Goal: Communication & Community: Answer question/provide support

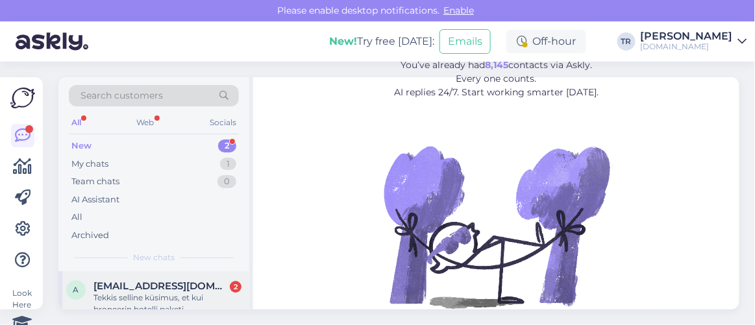
click at [173, 297] on div "Tekkis selline küsimus, et kui broneerin hotelli paketi ja panen maksmisviisiks…" at bounding box center [167, 303] width 148 height 23
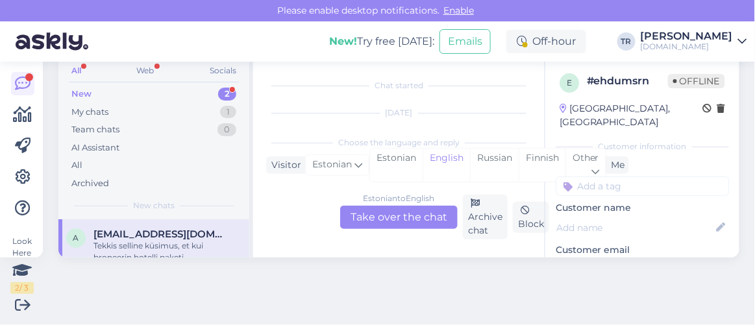
scroll to position [110, 0]
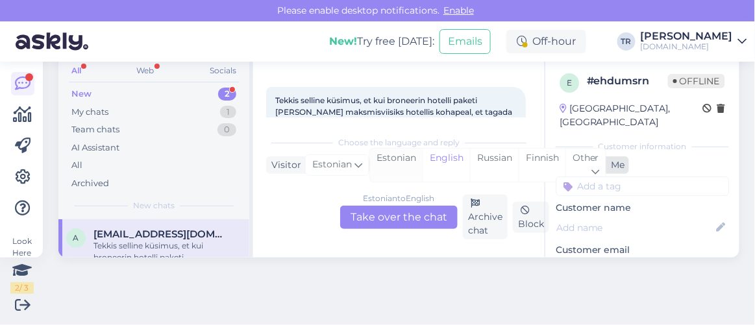
click at [414, 156] on div "Estonian" at bounding box center [396, 165] width 53 height 33
click at [413, 218] on div "Estonian to Estonian Take over the chat" at bounding box center [399, 217] width 118 height 23
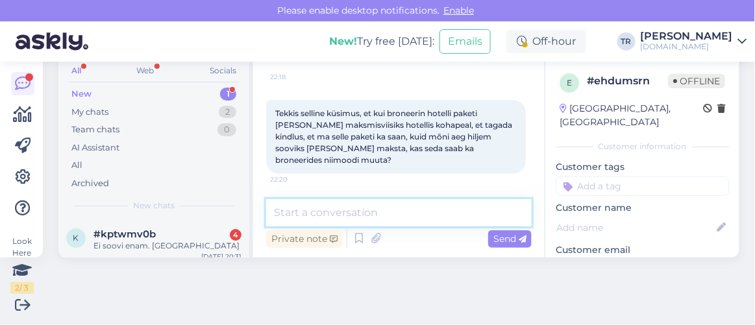
click at [415, 204] on textarea at bounding box center [399, 212] width 266 height 27
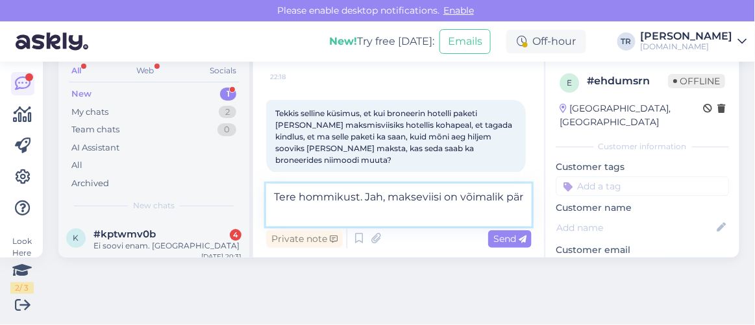
scroll to position [110, 0]
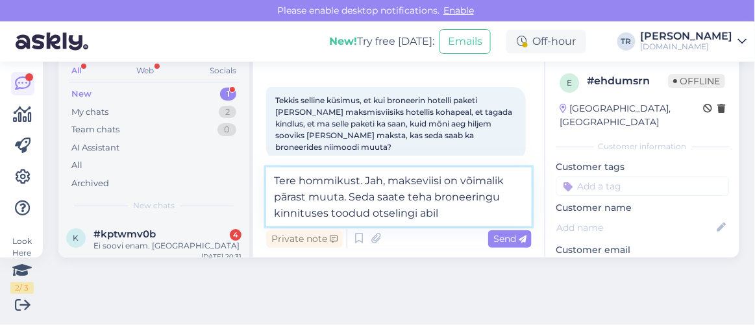
type textarea "Tere hommikust. Jah, makseviisi on võimalik pärast muuta. Seda saate teha brone…"
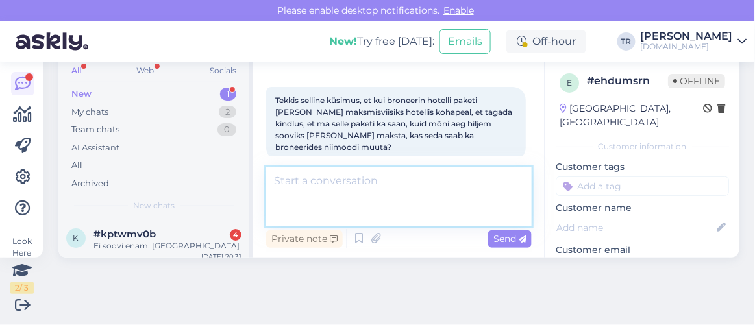
scroll to position [203, 0]
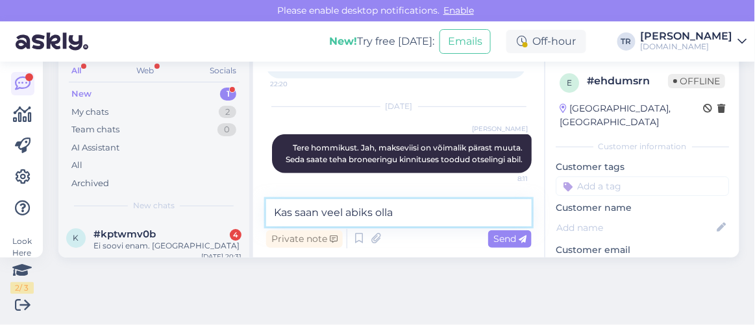
type textarea "Kas saan veel abiks olla?"
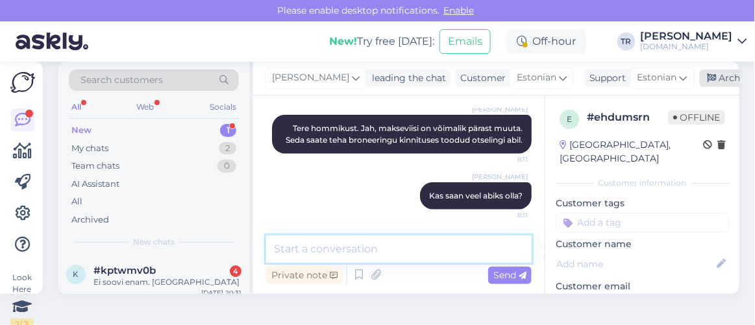
scroll to position [0, 0]
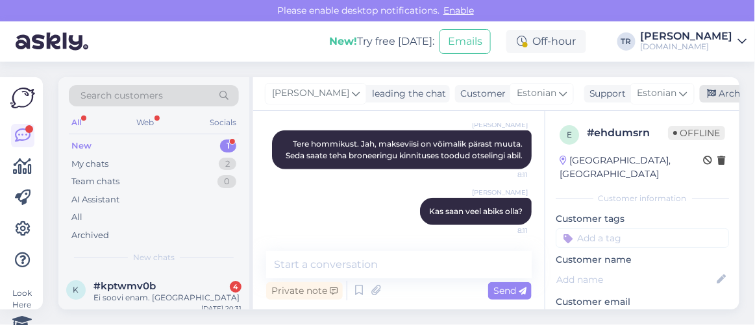
click at [708, 90] on icon at bounding box center [712, 94] width 9 height 9
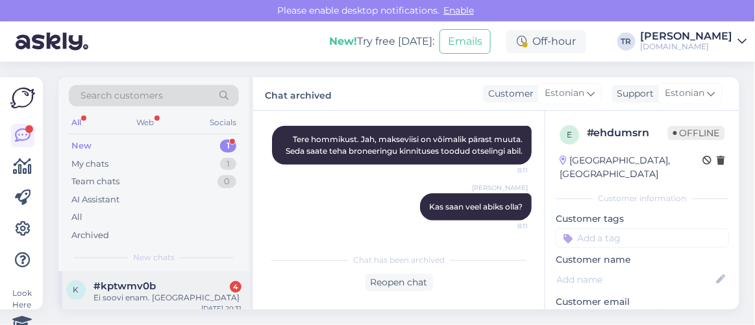
click at [182, 287] on div "#kptwmv0b 4" at bounding box center [167, 286] width 148 height 12
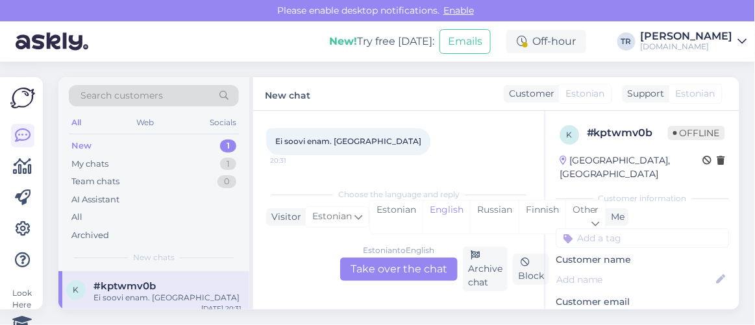
scroll to position [906, 0]
click at [414, 212] on div "Estonian" at bounding box center [396, 217] width 53 height 33
click at [409, 266] on div "Estonian to Estonian Take over the chat" at bounding box center [399, 269] width 118 height 23
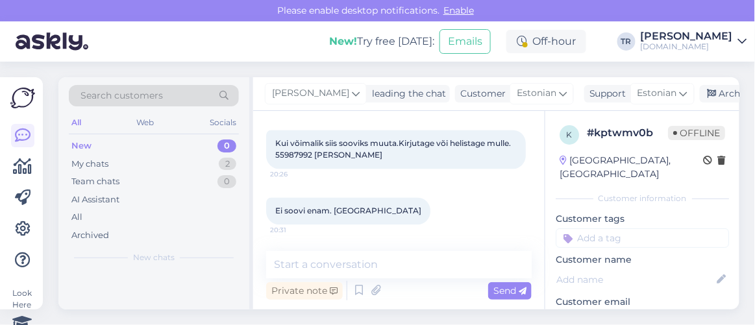
scroll to position [964, 0]
click at [393, 266] on textarea at bounding box center [399, 264] width 266 height 27
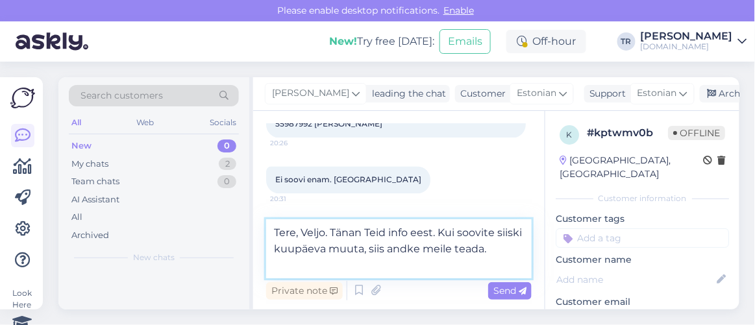
scroll to position [905, 0]
drag, startPoint x: 301, startPoint y: 249, endPoint x: 520, endPoint y: 258, distance: 219.0
click at [520, 258] on textarea "Tere, Veljo. Tänan Teid info eest. Kui soovite siiski kuupäeva muuta, siis andk…" at bounding box center [399, 248] width 266 height 59
type textarea "Tere, Veljo. Tänan Teid info eest. Kui soovite siiski puhkust pikendada, siis a…"
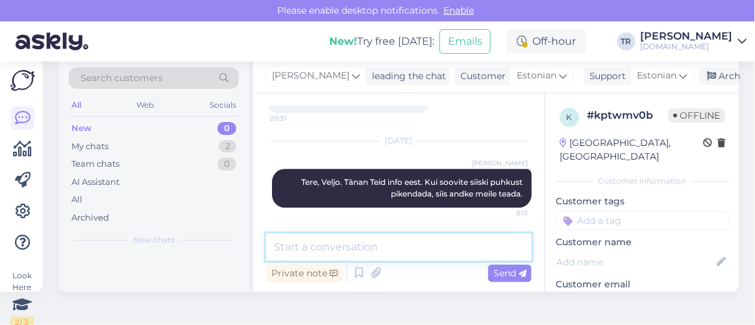
scroll to position [0, 0]
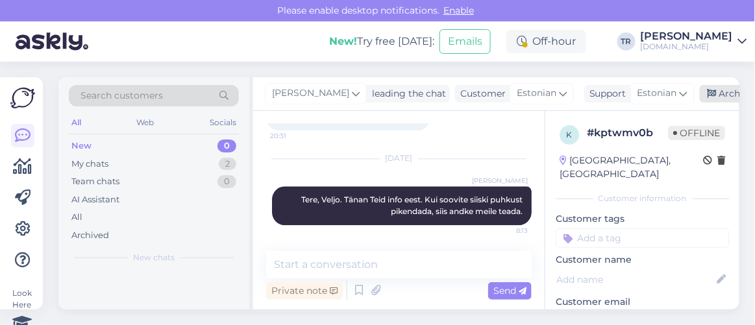
click at [702, 91] on div "Archive chat" at bounding box center [741, 94] width 82 height 18
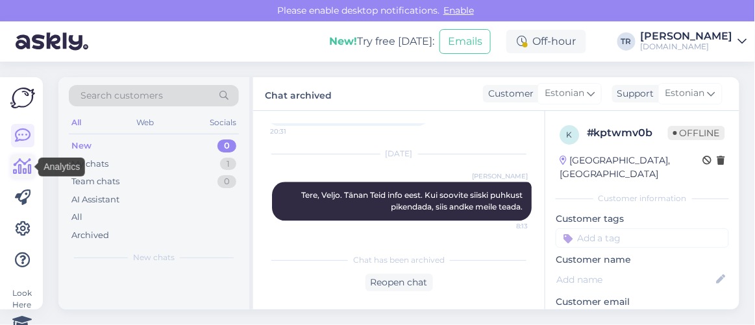
click at [27, 169] on icon at bounding box center [23, 167] width 19 height 16
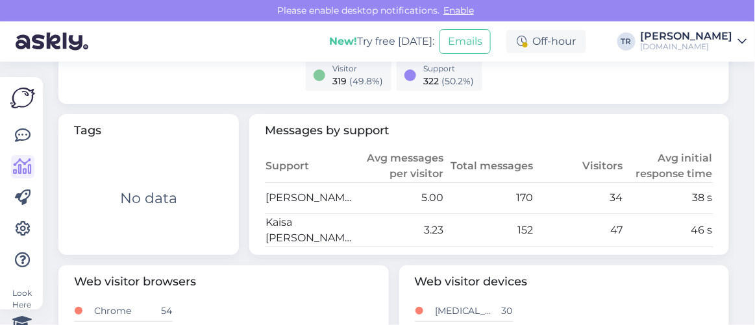
scroll to position [708, 0]
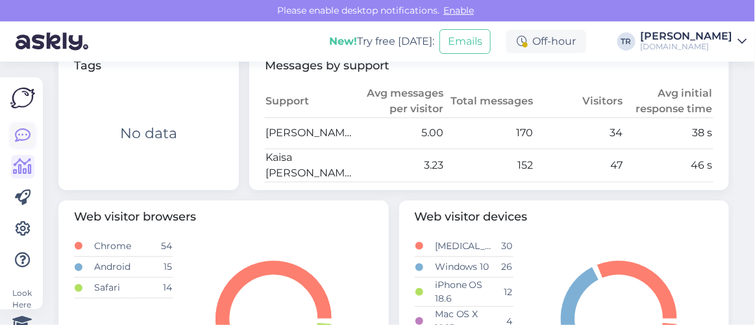
click at [17, 132] on icon at bounding box center [23, 136] width 16 height 16
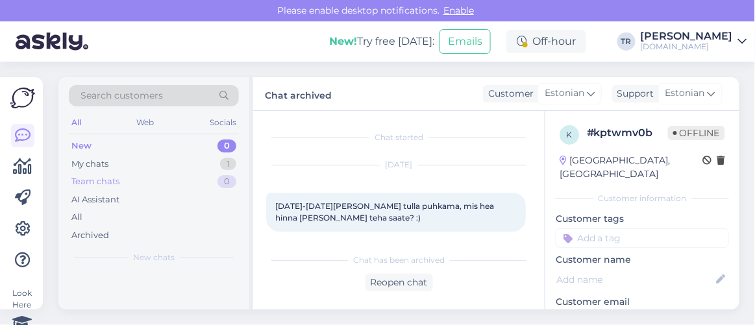
scroll to position [1024, 0]
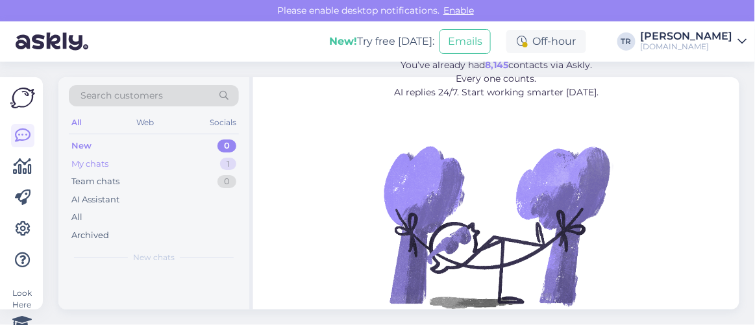
click at [131, 168] on div "My chats 1" at bounding box center [154, 164] width 170 height 18
click at [545, 276] on img at bounding box center [497, 227] width 234 height 234
click at [399, 250] on img at bounding box center [497, 227] width 234 height 234
